Goal: Transaction & Acquisition: Purchase product/service

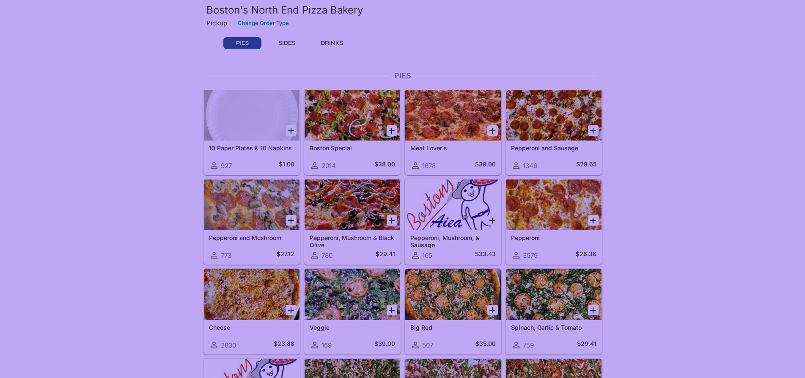
click at [595, 218] on icon "Add Pepperoni" at bounding box center [593, 220] width 10 height 10
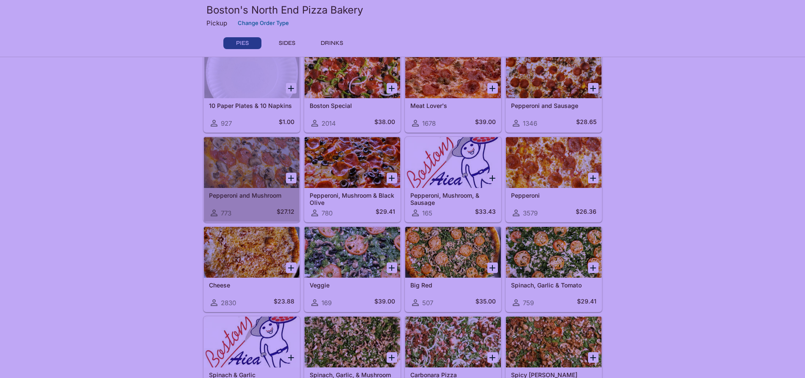
click at [269, 198] on h5 "Pepperoni and Mushroom" at bounding box center [251, 195] width 85 height 7
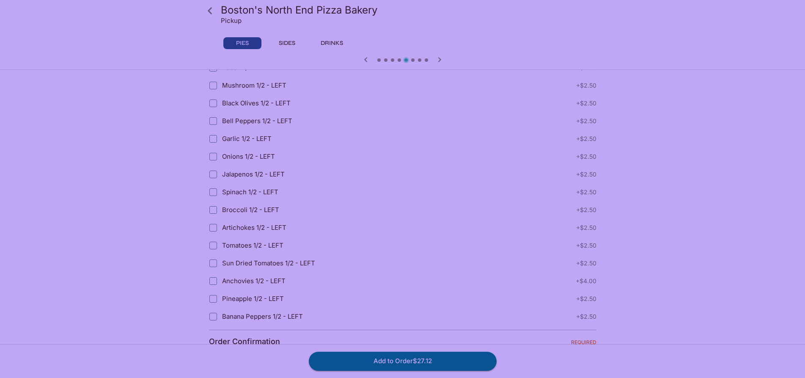
scroll to position [1615, 0]
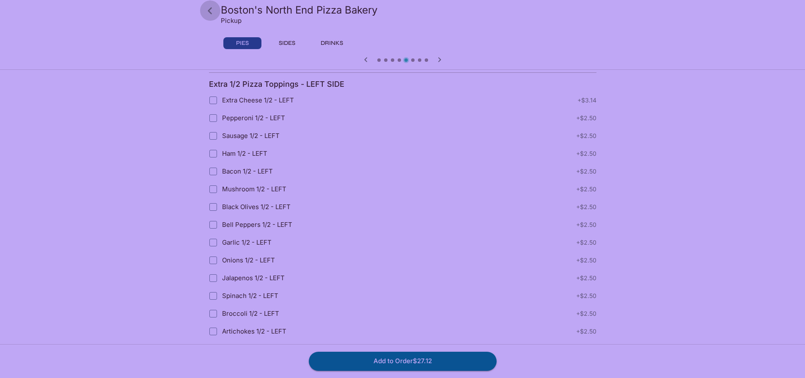
click at [209, 13] on icon at bounding box center [210, 10] width 15 height 15
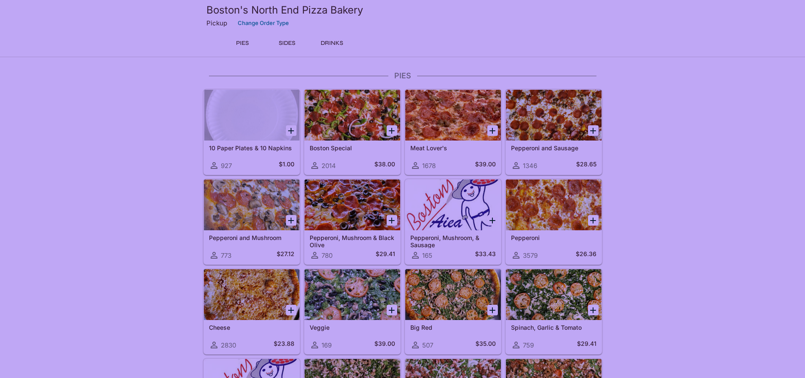
click at [591, 220] on icon "Add Pepperoni" at bounding box center [593, 220] width 10 height 10
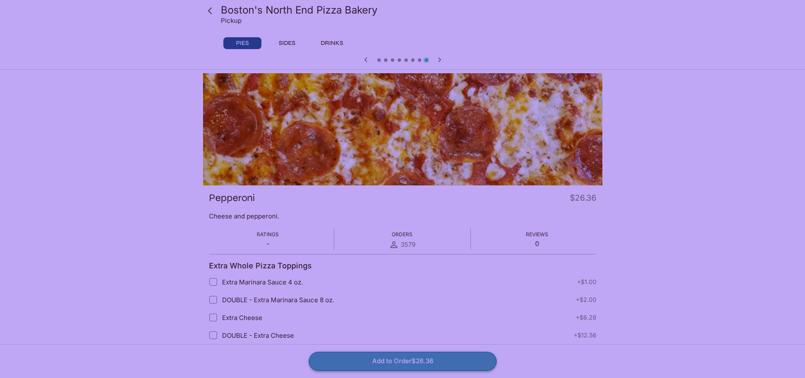
click at [422, 363] on button "Add to Order $26.36" at bounding box center [403, 361] width 188 height 19
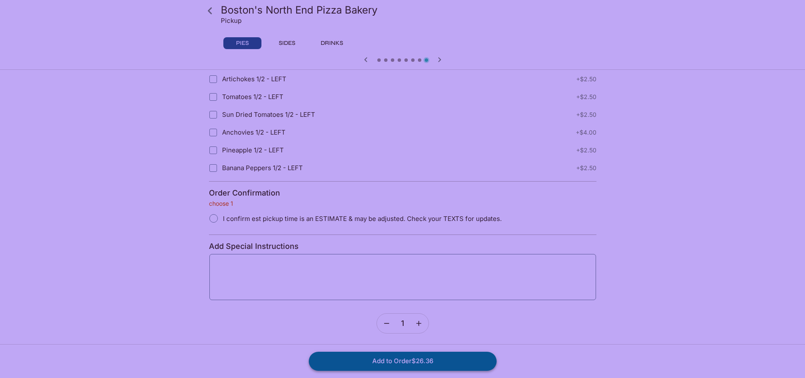
scroll to position [1869, 0]
click at [219, 218] on input "I confirm est pickup time is an ESTIMATE & may be adjusted. Check your TEXTS fo…" at bounding box center [214, 217] width 18 height 18
radio input "true"
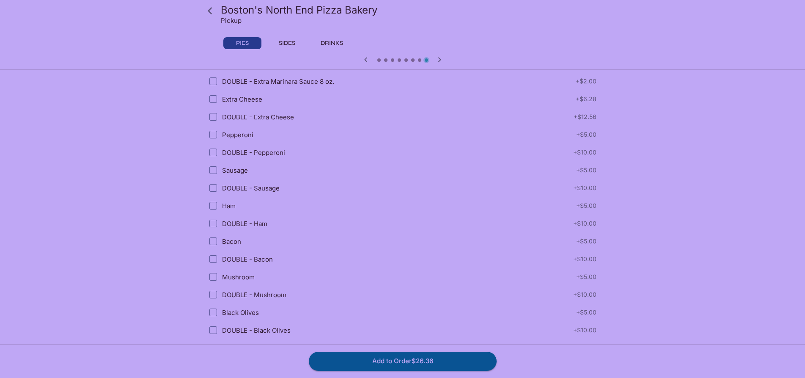
scroll to position [0, 0]
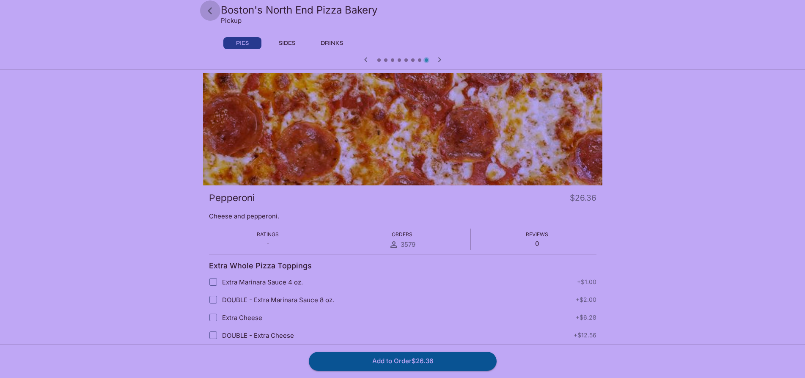
click at [206, 8] on icon at bounding box center [210, 10] width 15 height 15
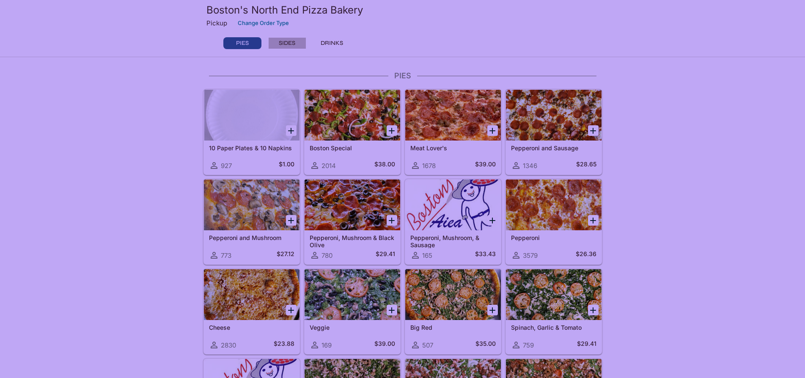
click at [293, 43] on button "SIDES" at bounding box center [287, 43] width 38 height 12
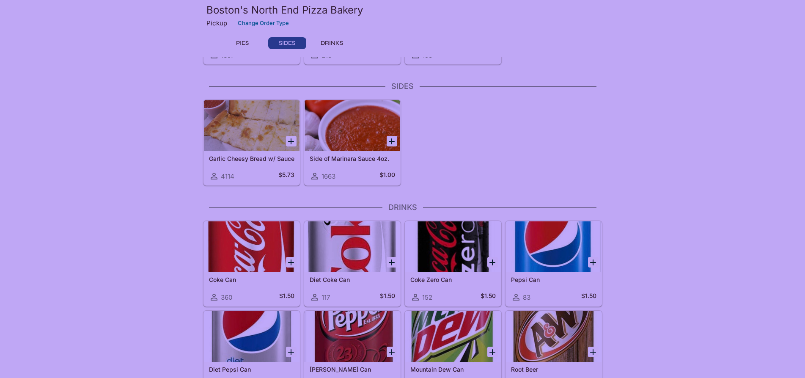
scroll to position [479, 0]
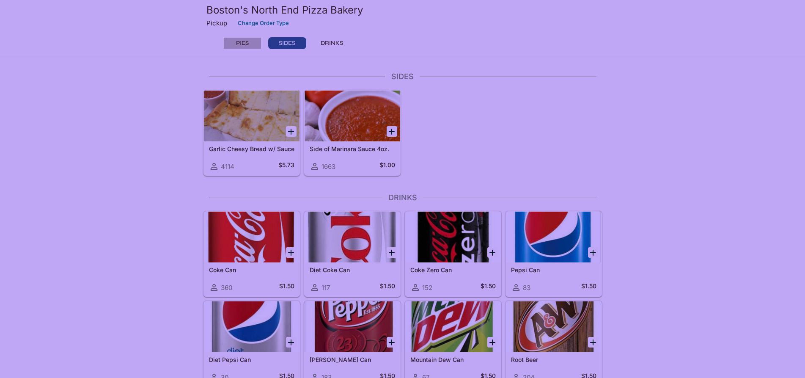
click at [234, 39] on button "PIES" at bounding box center [242, 43] width 38 height 12
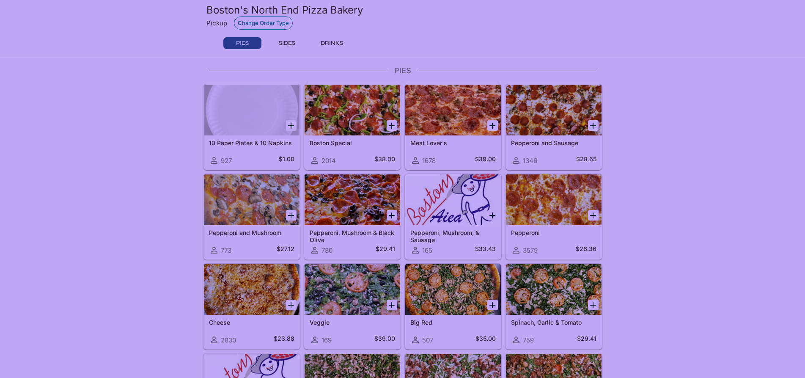
scroll to position [0, 0]
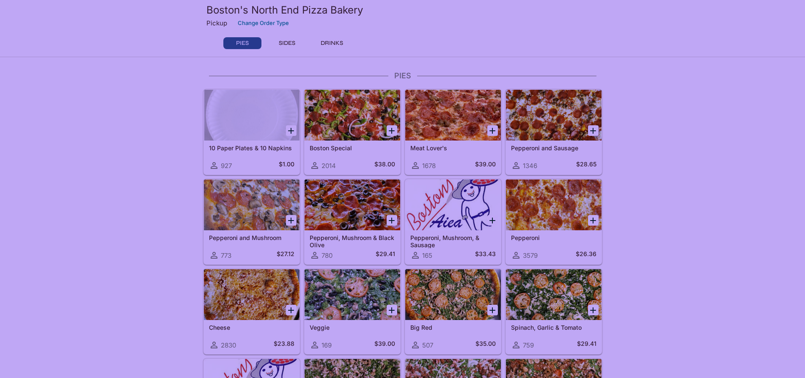
click at [363, 111] on div at bounding box center [353, 115] width 96 height 51
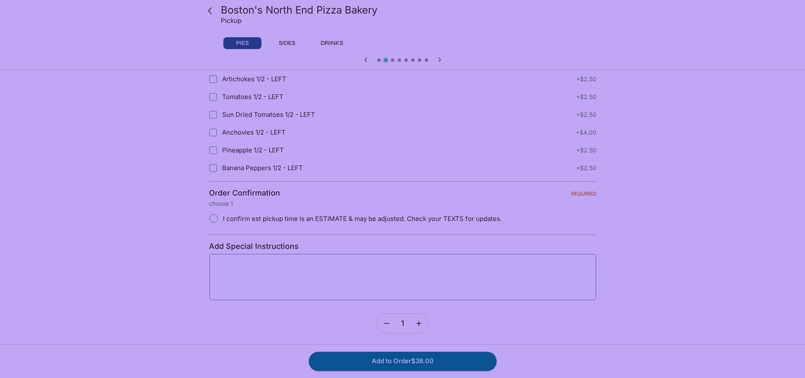
scroll to position [1869, 0]
click at [303, 217] on span "I confirm est pickup time is an ESTIMATE & may be adjusted. Check your TEXTS fo…" at bounding box center [362, 217] width 279 height 8
click at [308, 213] on span "I confirm est pickup time is an ESTIMATE & may be adjusted. Check your TEXTS fo…" at bounding box center [362, 217] width 279 height 8
click at [223, 213] on input "I confirm est pickup time is an ESTIMATE & may be adjusted. Check your TEXTS fo…" at bounding box center [214, 217] width 18 height 18
radio input "true"
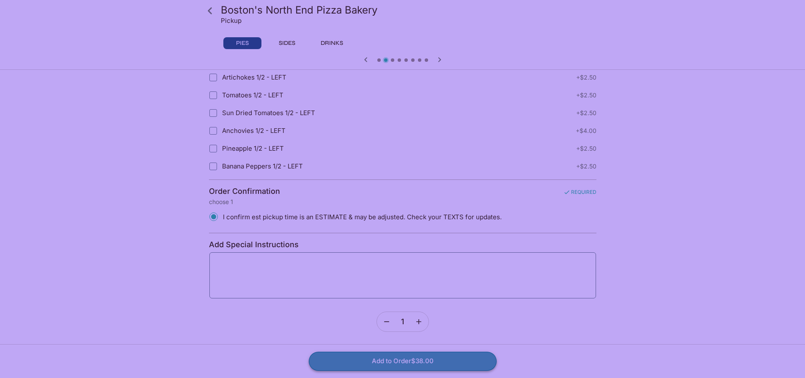
click at [403, 359] on button "Add to Order $38.00" at bounding box center [403, 361] width 188 height 19
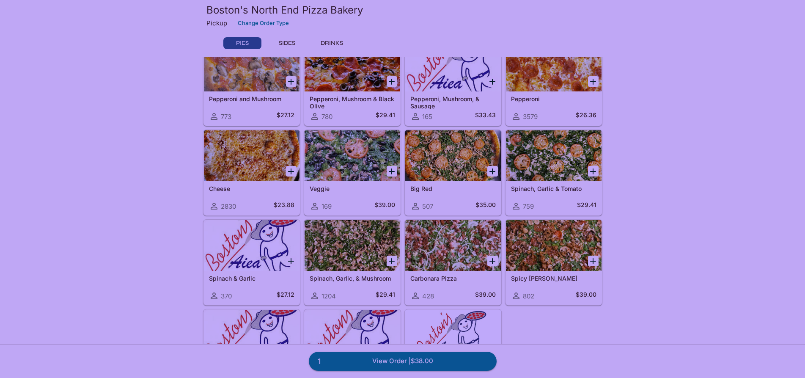
scroll to position [169, 0]
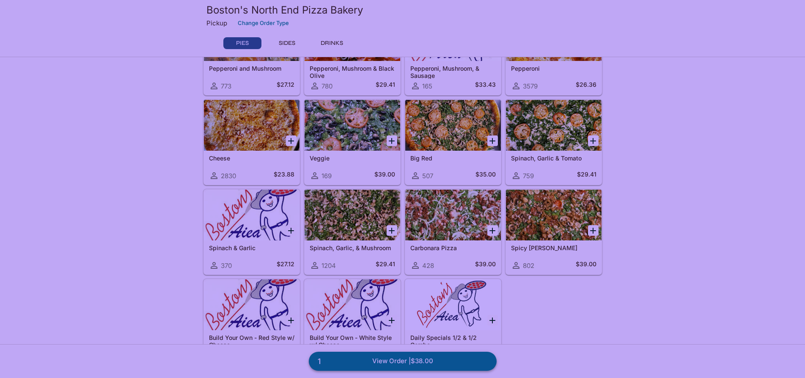
click at [414, 360] on link "1 View Order | $38.00" at bounding box center [403, 361] width 188 height 19
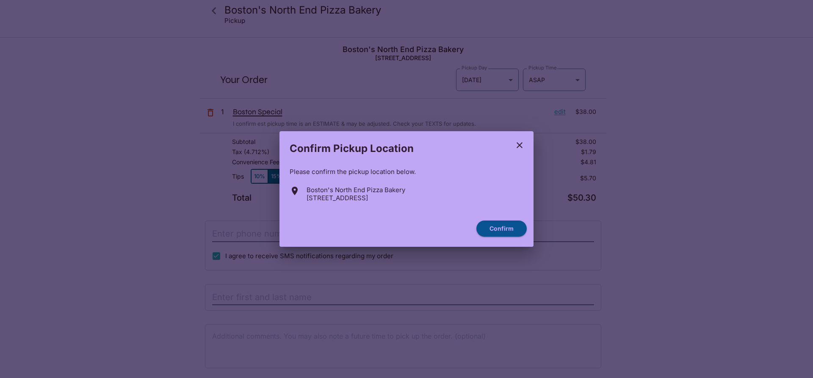
click at [517, 145] on icon "close" at bounding box center [519, 145] width 10 height 10
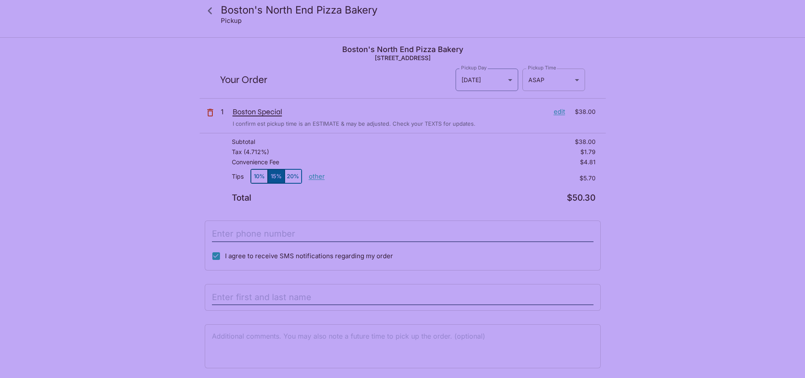
click at [559, 88] on body "Boston's North End Pizza Bakery Pickup Boston's North End Pizza Bakery [STREET_…" at bounding box center [402, 227] width 805 height 378
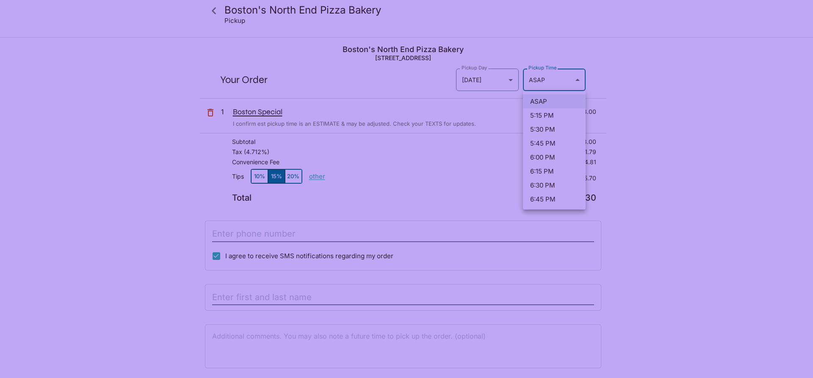
click at [502, 77] on div at bounding box center [406, 189] width 813 height 378
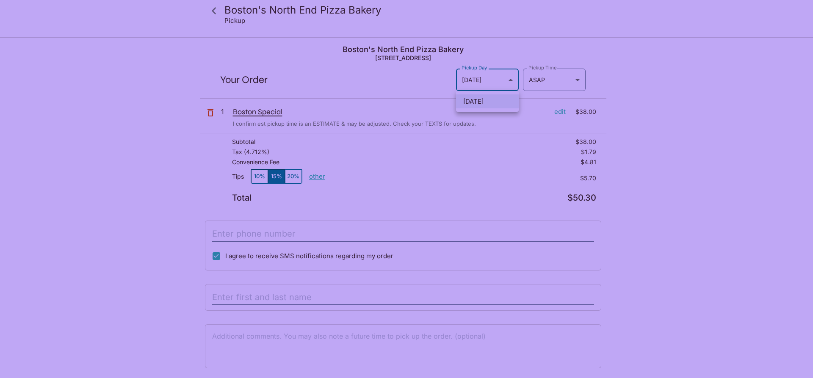
click at [506, 79] on body "Boston's North End Pizza Bakery Pickup Boston's North End Pizza Bakery [STREET_…" at bounding box center [406, 227] width 813 height 378
click at [576, 78] on div at bounding box center [406, 189] width 813 height 378
click at [576, 79] on body "Boston's North End Pizza Bakery Pickup Boston's North End Pizza Bakery [STREET_…" at bounding box center [402, 227] width 805 height 378
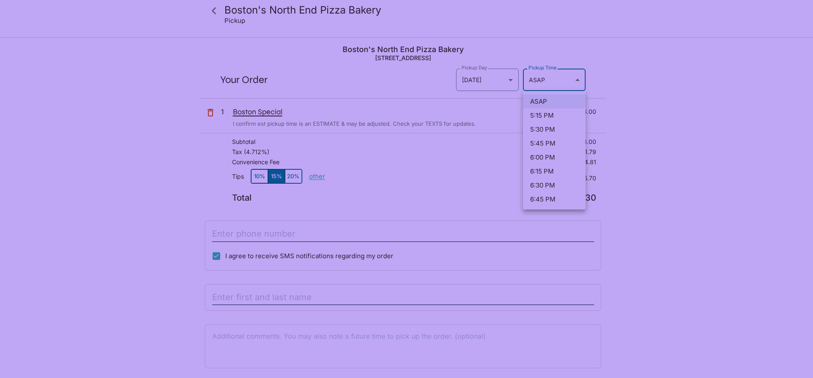
click at [390, 186] on div at bounding box center [406, 189] width 813 height 378
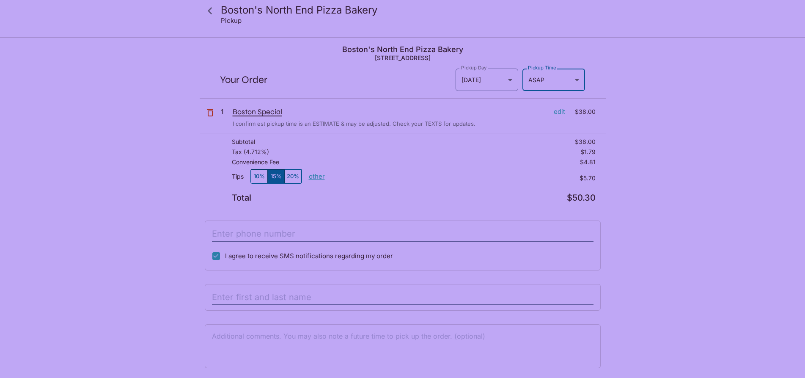
scroll to position [38, 0]
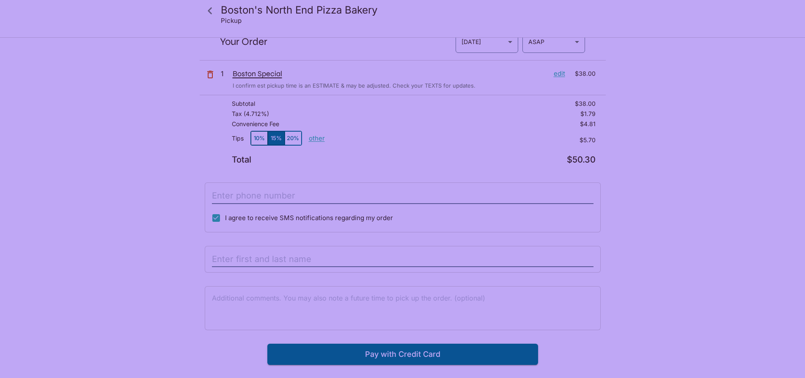
click at [320, 138] on p "other" at bounding box center [317, 138] width 16 height 8
click at [248, 140] on div "Tips 10% 15% 20% other" at bounding box center [278, 140] width 93 height 18
click at [255, 139] on button "10%" at bounding box center [259, 138] width 17 height 14
click at [316, 141] on p "other" at bounding box center [317, 138] width 16 height 8
click at [336, 169] on div "Boston's North End Pizza Bakery [STREET_ADDRESS] Your Order Pickup Day [DATE] […" at bounding box center [403, 182] width 406 height 365
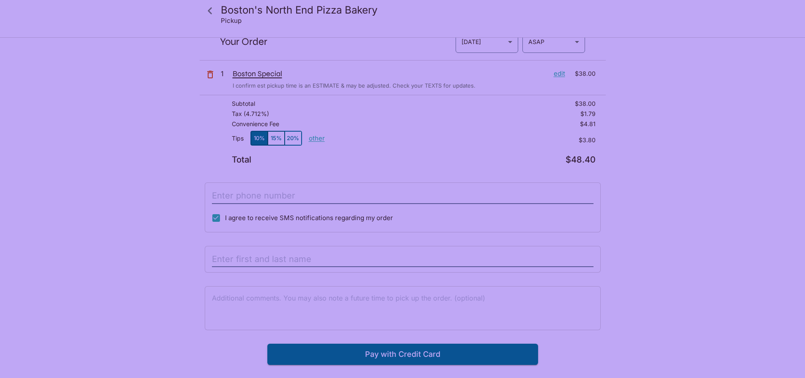
click at [315, 139] on p "other" at bounding box center [317, 138] width 16 height 8
drag, startPoint x: 361, startPoint y: 141, endPoint x: 427, endPoint y: 146, distance: 66.3
click at [427, 146] on div "Tips 10% 15% 20% Done 3.80 $3.80" at bounding box center [414, 143] width 364 height 25
